Goal: Use online tool/utility: Utilize a website feature to perform a specific function

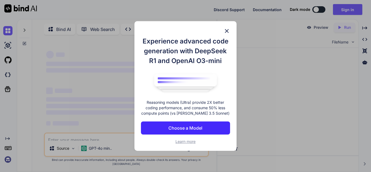
click at [179, 125] on p "Choose a Model" at bounding box center [185, 128] width 34 height 7
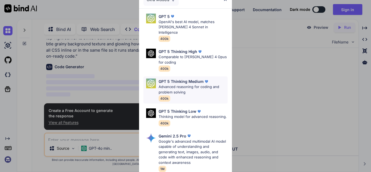
scroll to position [40, 0]
type textarea "x"
click at [193, 139] on p "Google's advanced multimodal AI model capable of understanding and generating t…" at bounding box center [193, 152] width 69 height 27
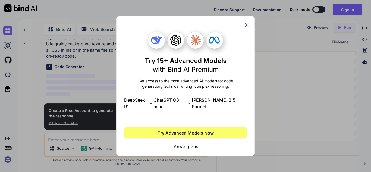
click at [248, 28] on icon at bounding box center [247, 25] width 6 height 6
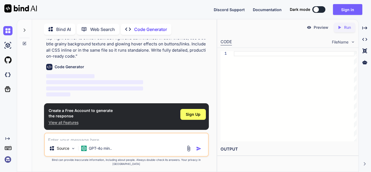
click at [144, 49] on p "Generate Code “Create a responsive HTML landing page with a toggle button in th…" at bounding box center [127, 44] width 162 height 31
click at [198, 151] on div at bounding box center [194, 148] width 18 height 6
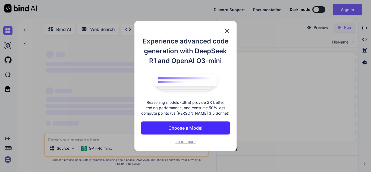
type textarea "x"
click at [203, 122] on button "Choose a Model" at bounding box center [185, 127] width 89 height 13
